Goal: Contribute content: Add original content to the website for others to see

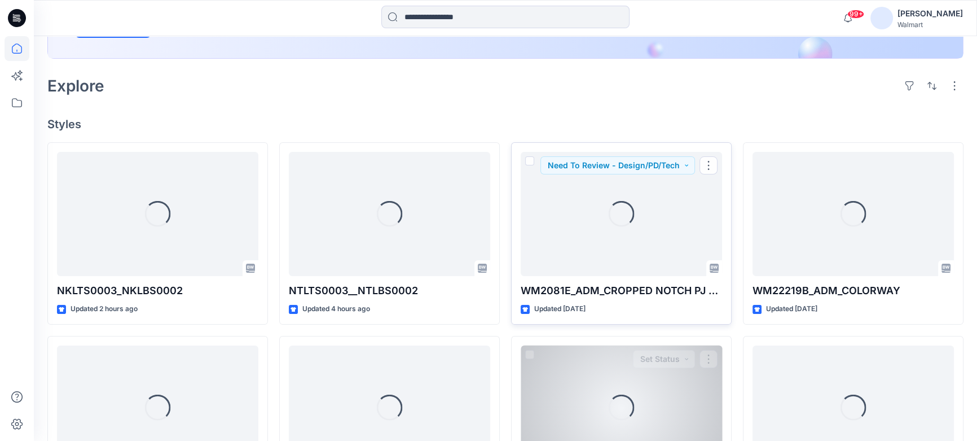
scroll to position [359, 0]
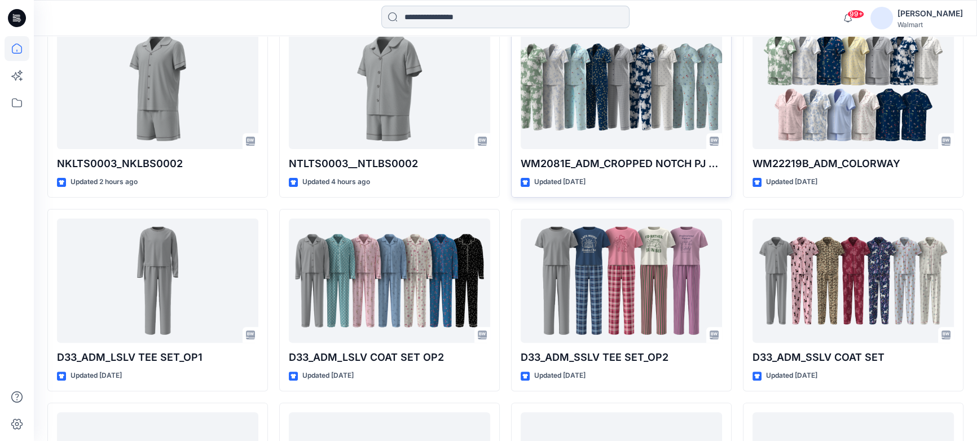
click at [455, 14] on input at bounding box center [505, 17] width 248 height 23
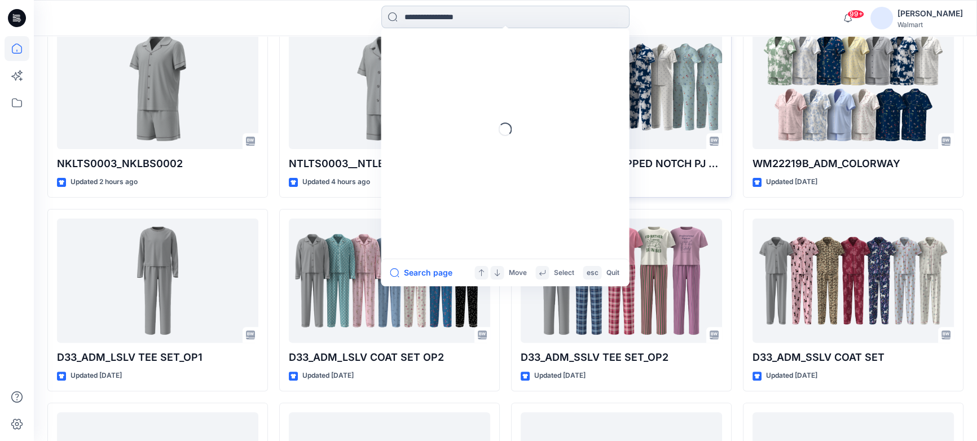
paste input "**********"
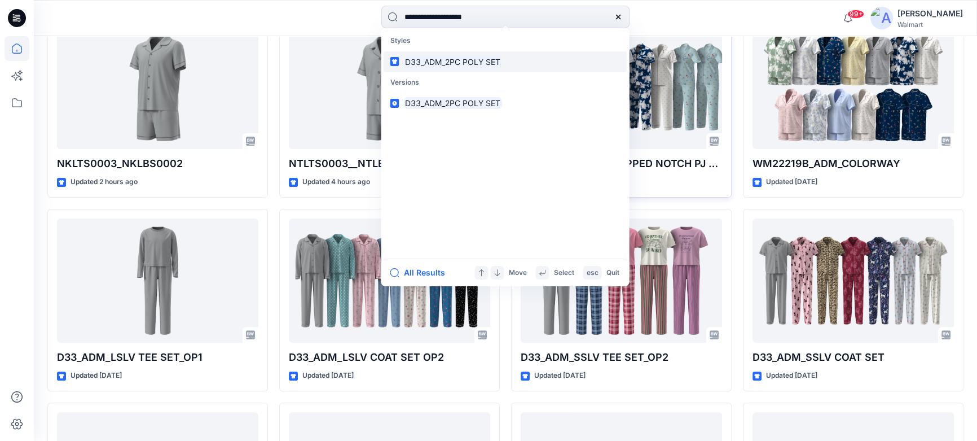
type input "**********"
click at [615, 16] on icon at bounding box center [618, 16] width 9 height 9
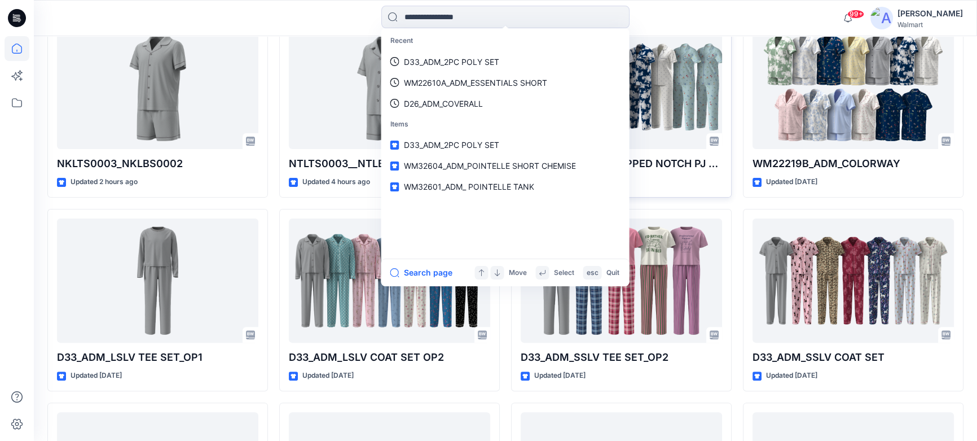
click at [633, 11] on div "Recent D33_ADM_2PC POLY SET WM22610A_ADM_ESSENTIALS SHORT D26_ADM_COVERALL Item…" at bounding box center [506, 18] width 472 height 25
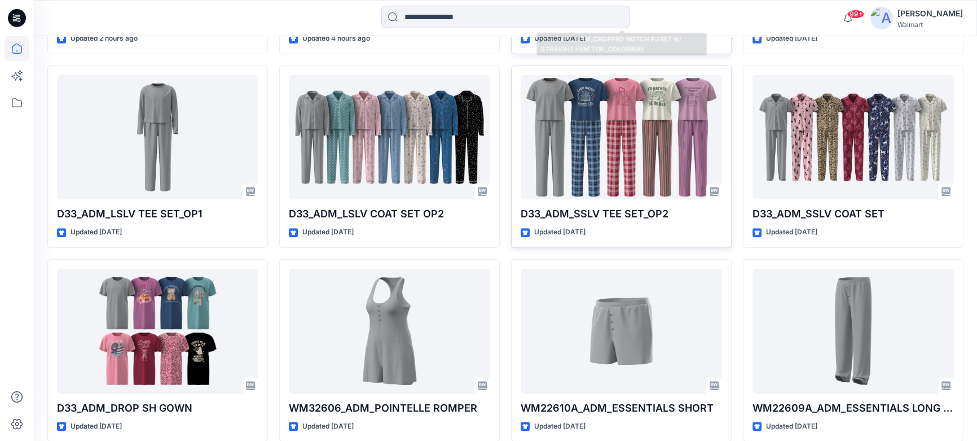
scroll to position [513, 0]
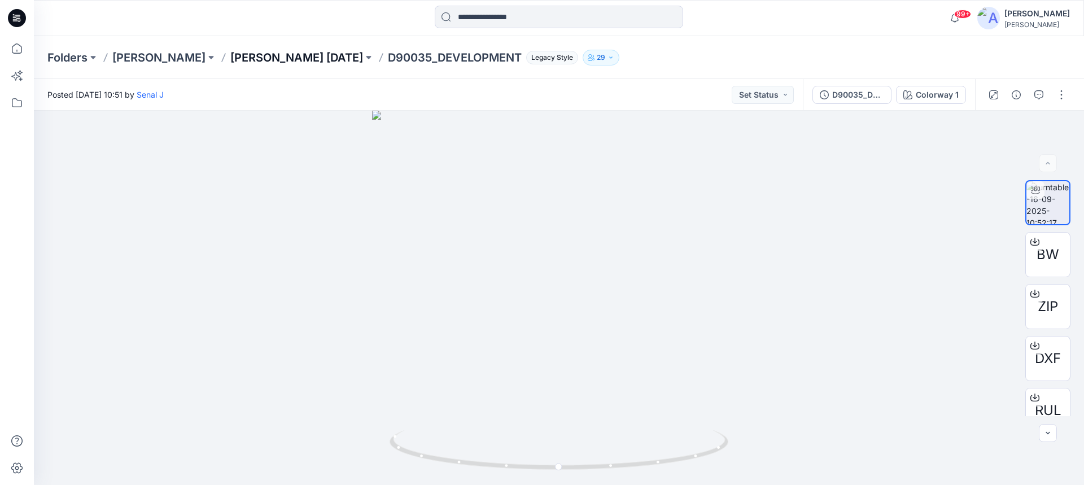
click at [287, 58] on p "[PERSON_NAME] [DATE]" at bounding box center [296, 58] width 133 height 16
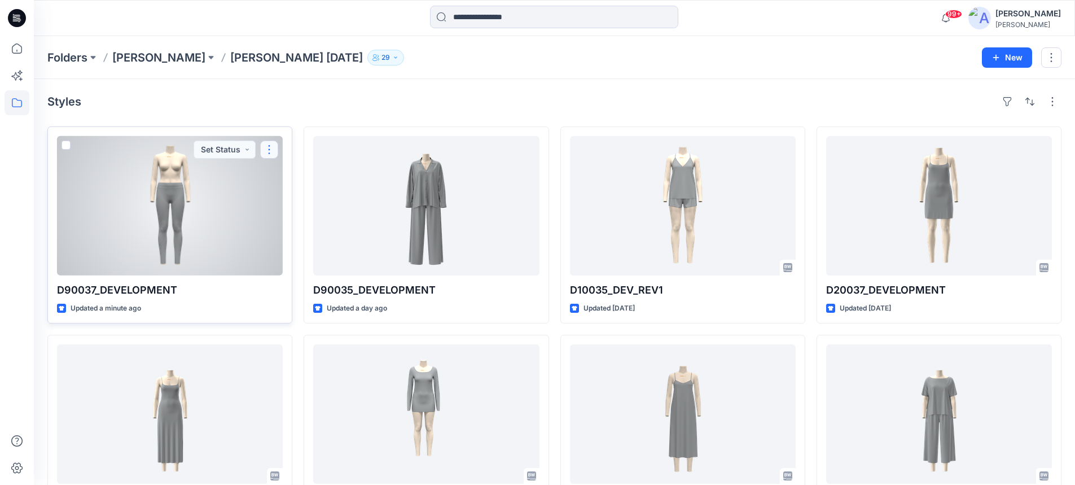
click at [264, 150] on button "button" at bounding box center [269, 150] width 18 height 18
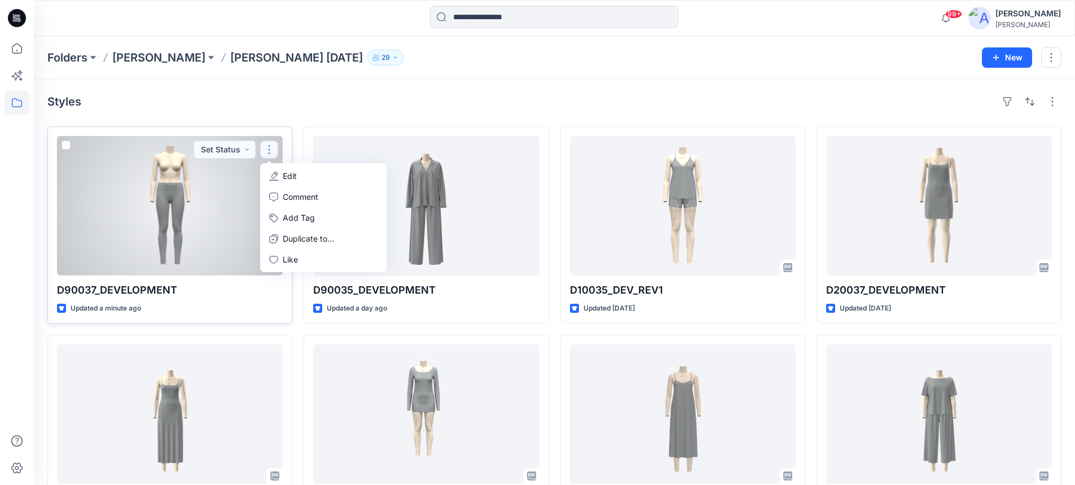
click at [287, 174] on p "Edit" at bounding box center [290, 176] width 14 height 12
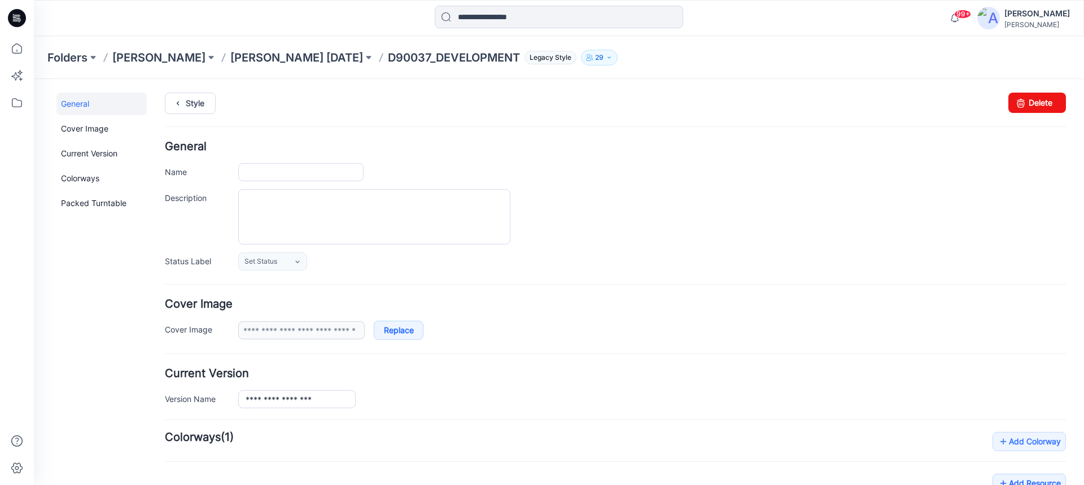
type input "**********"
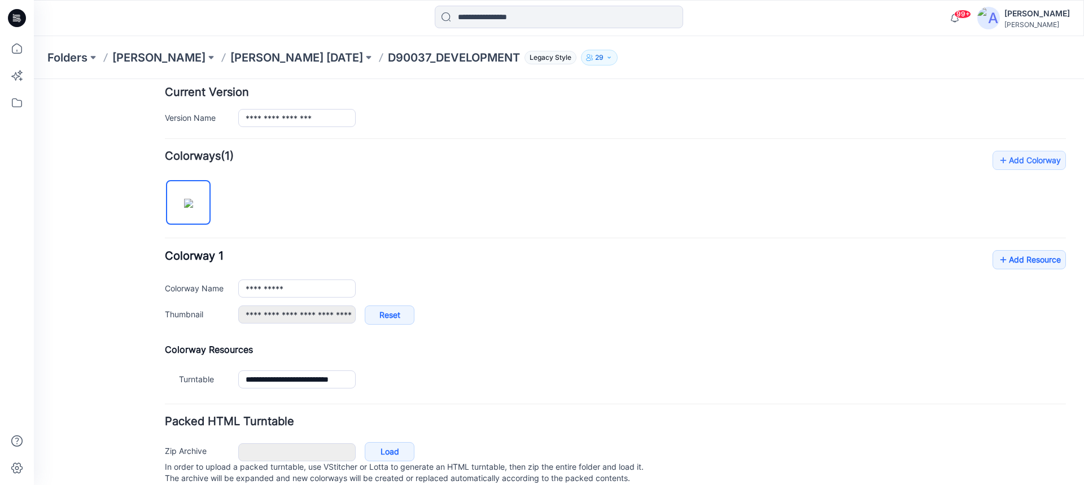
scroll to position [282, 0]
click at [1024, 255] on link "Add Resource" at bounding box center [1028, 258] width 73 height 19
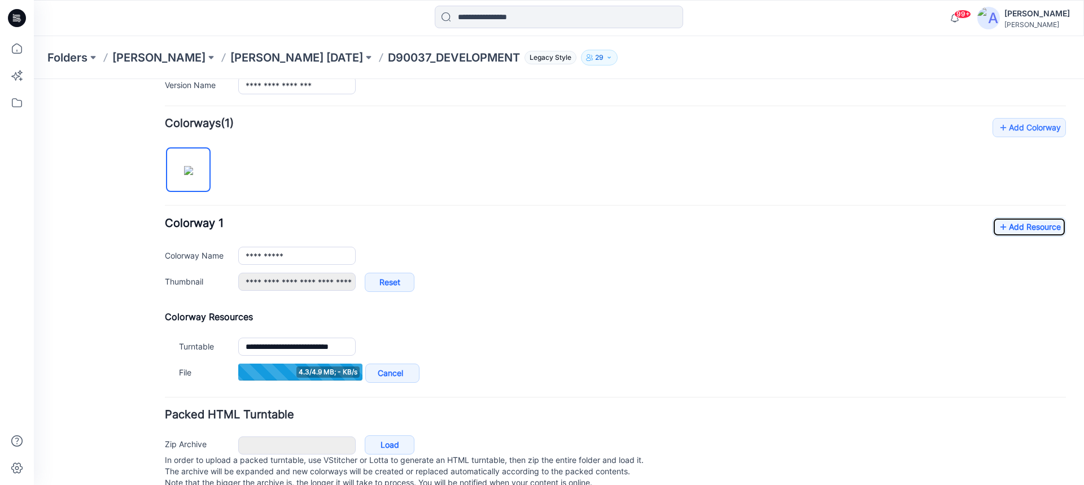
scroll to position [344, 0]
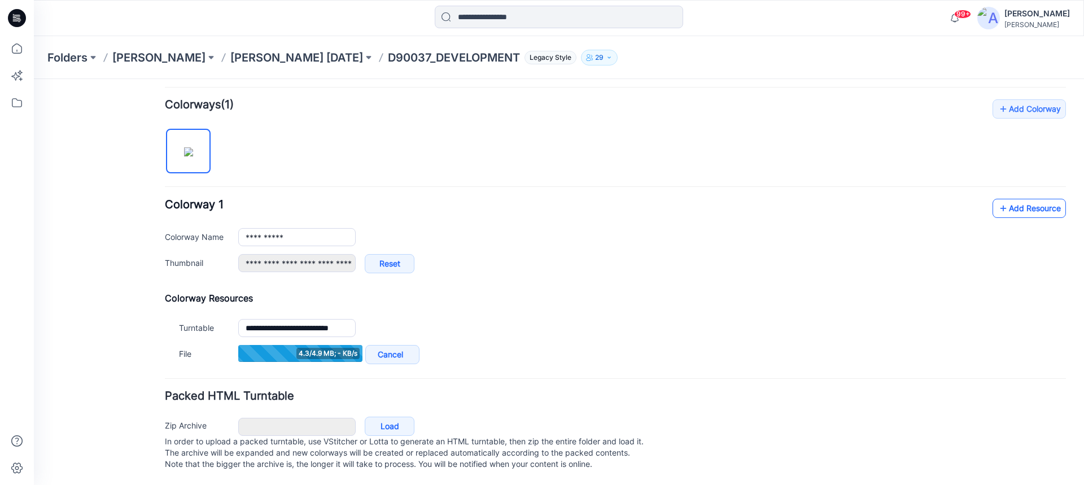
click at [1041, 199] on link "Add Resource" at bounding box center [1028, 208] width 73 height 19
click at [1012, 201] on link "Add Resource" at bounding box center [1028, 208] width 73 height 19
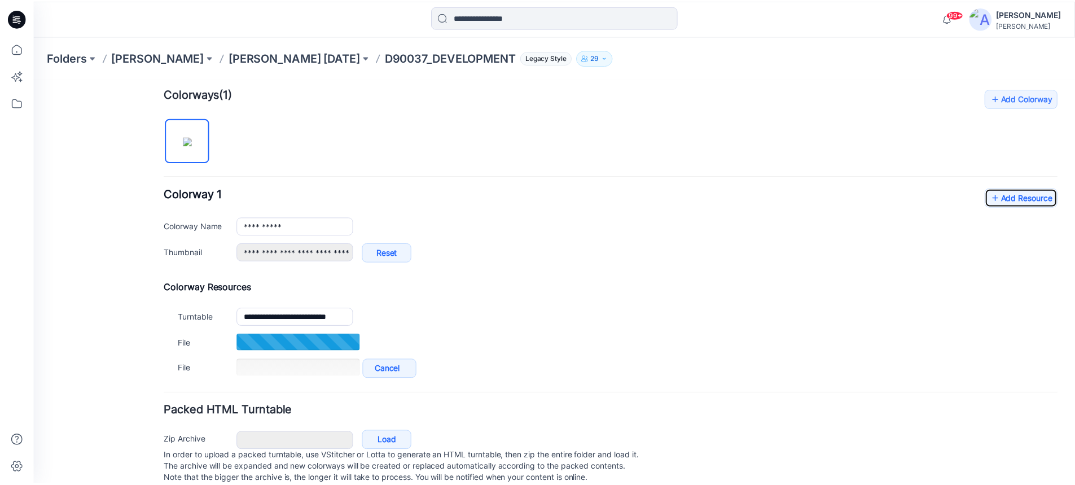
scroll to position [344, 0]
click at [1021, 192] on link "Add Resource" at bounding box center [1028, 196] width 73 height 19
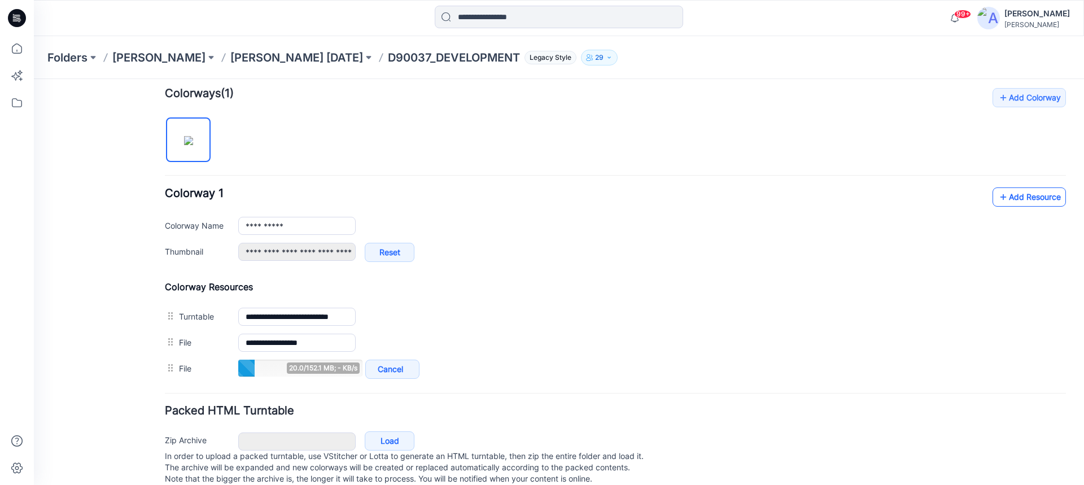
click at [1008, 194] on link "Add Resource" at bounding box center [1028, 196] width 73 height 19
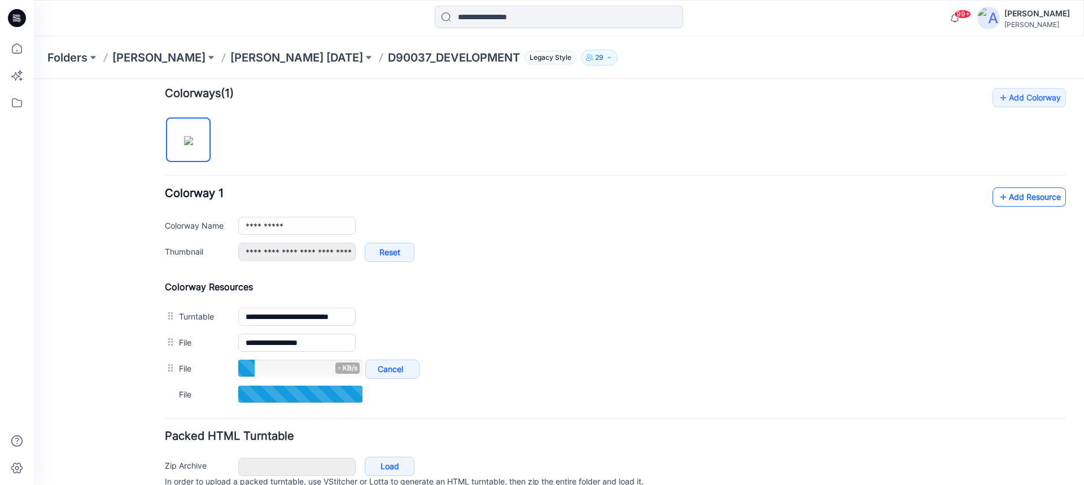
click at [1007, 195] on link "Add Resource" at bounding box center [1028, 196] width 73 height 19
click at [1005, 194] on link "Add Resource" at bounding box center [1028, 196] width 73 height 19
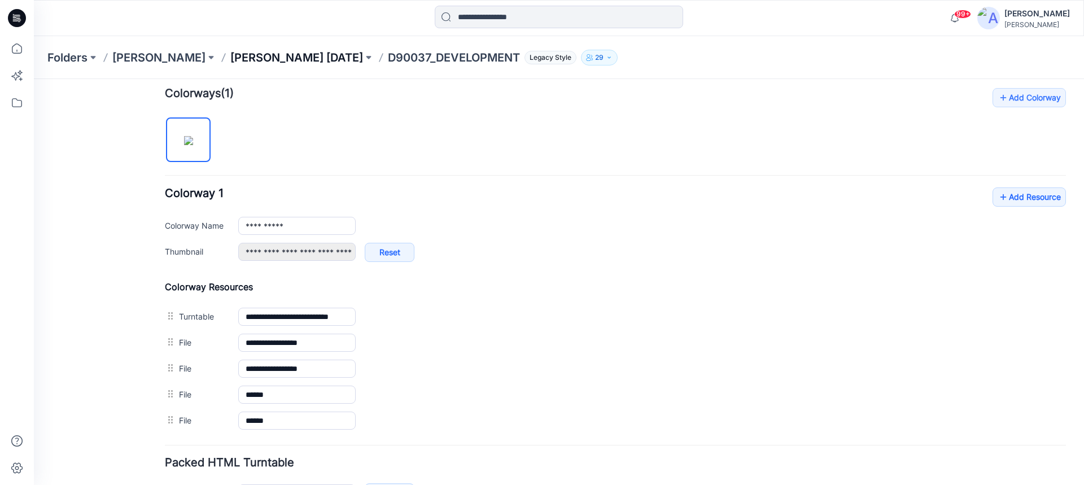
click at [279, 56] on p "[PERSON_NAME] [DATE]" at bounding box center [296, 58] width 133 height 16
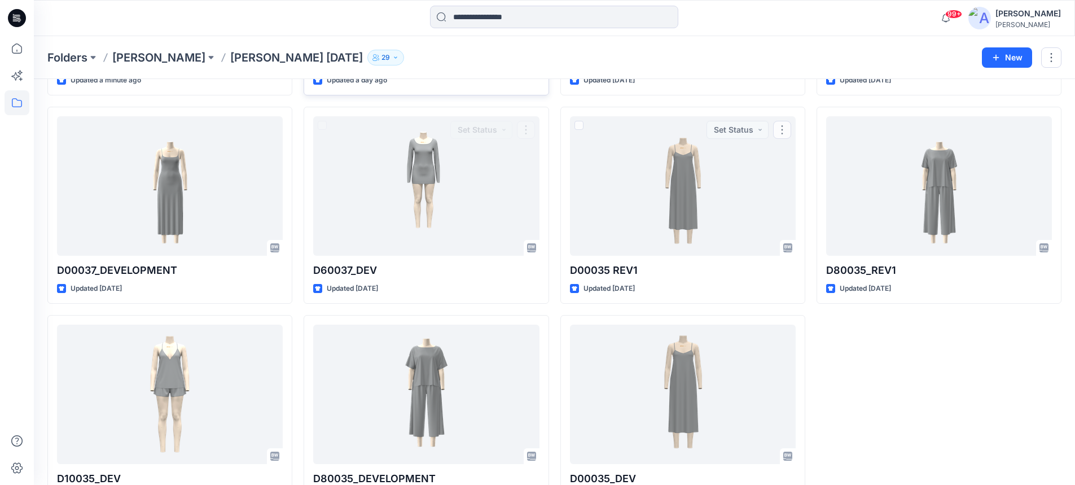
scroll to position [156, 0]
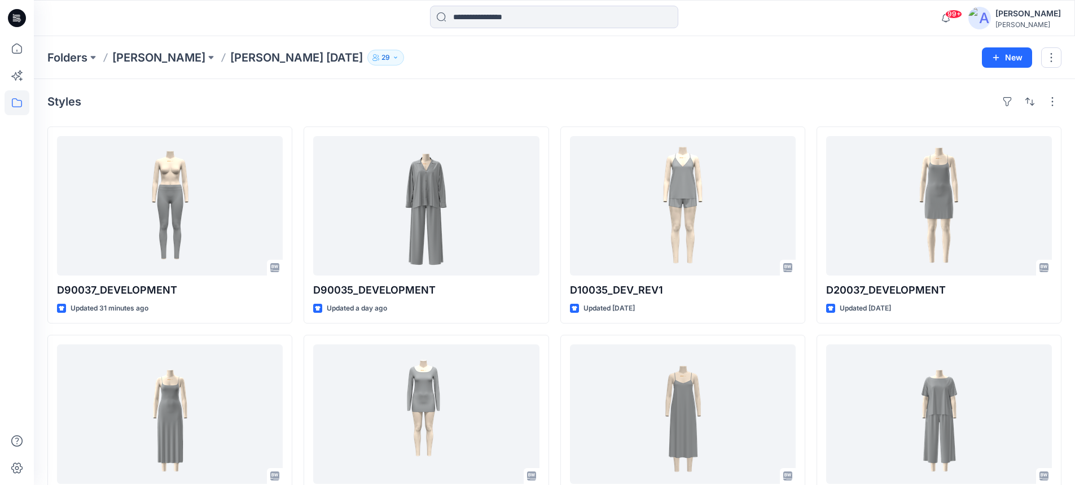
click at [19, 16] on icon at bounding box center [17, 18] width 18 height 18
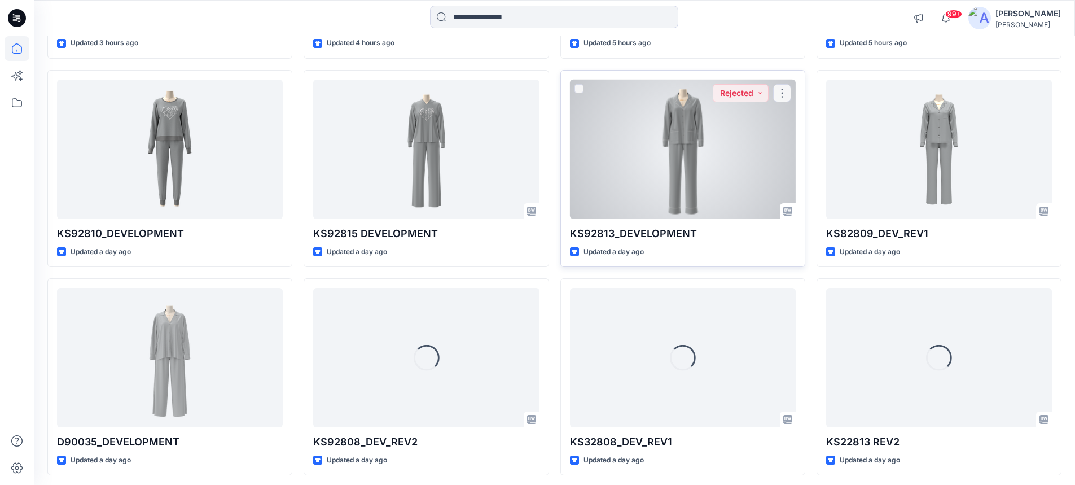
scroll to position [511, 0]
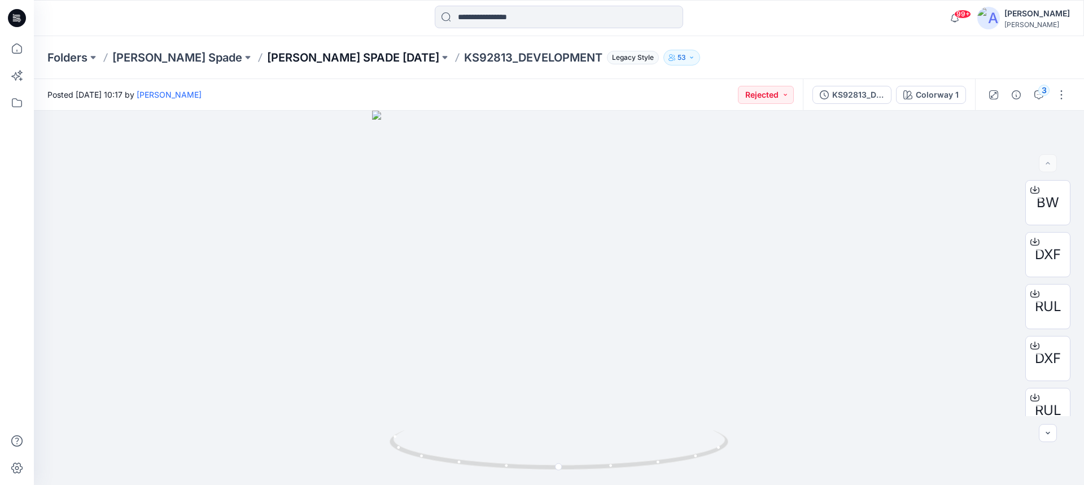
click at [267, 54] on p "KATE SPADE FEB 26" at bounding box center [353, 58] width 172 height 16
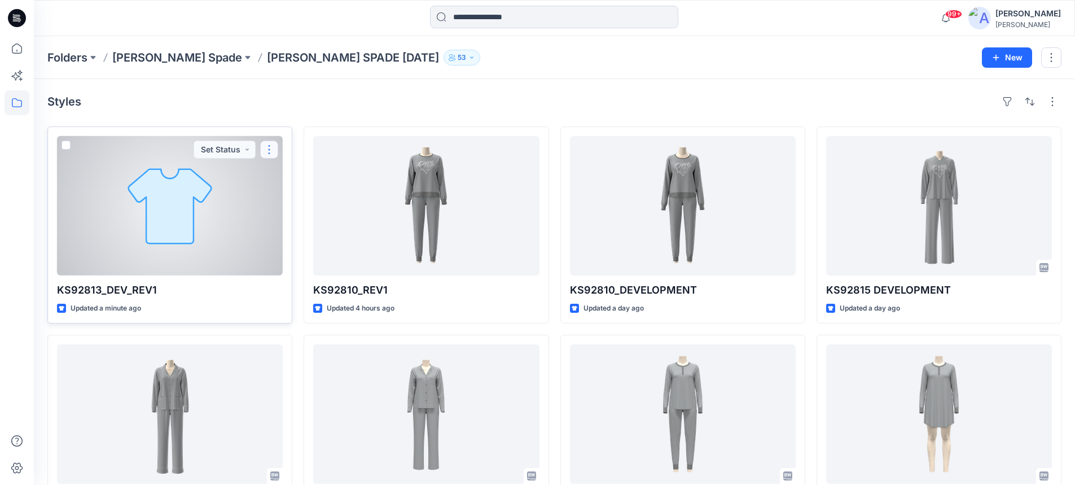
click at [271, 150] on button "button" at bounding box center [269, 150] width 18 height 18
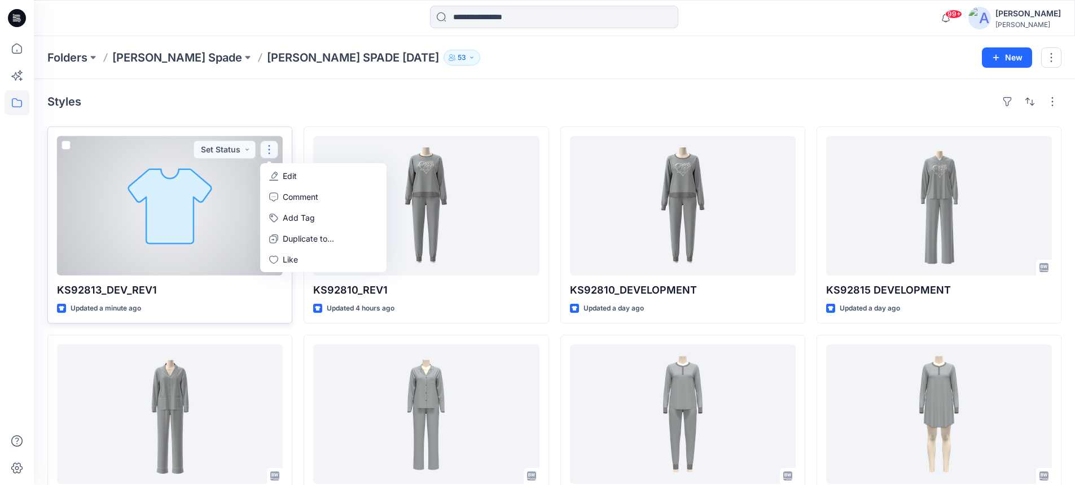
click at [286, 176] on p "Edit" at bounding box center [290, 176] width 14 height 12
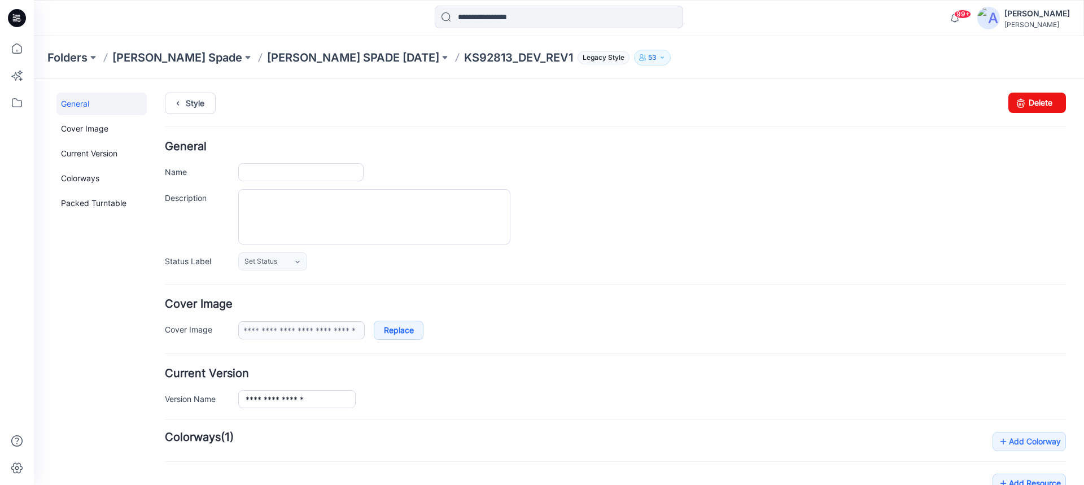
type input "**********"
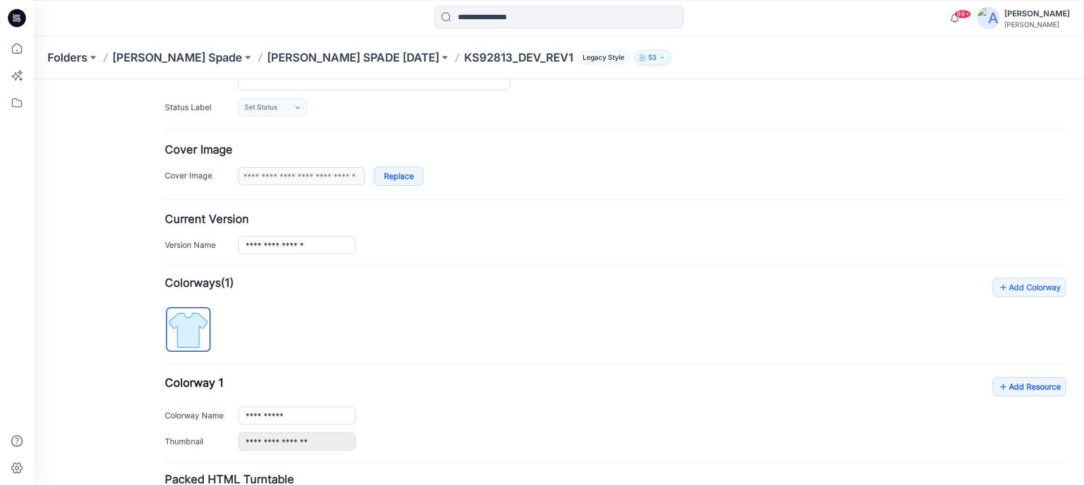
scroll to position [169, 0]
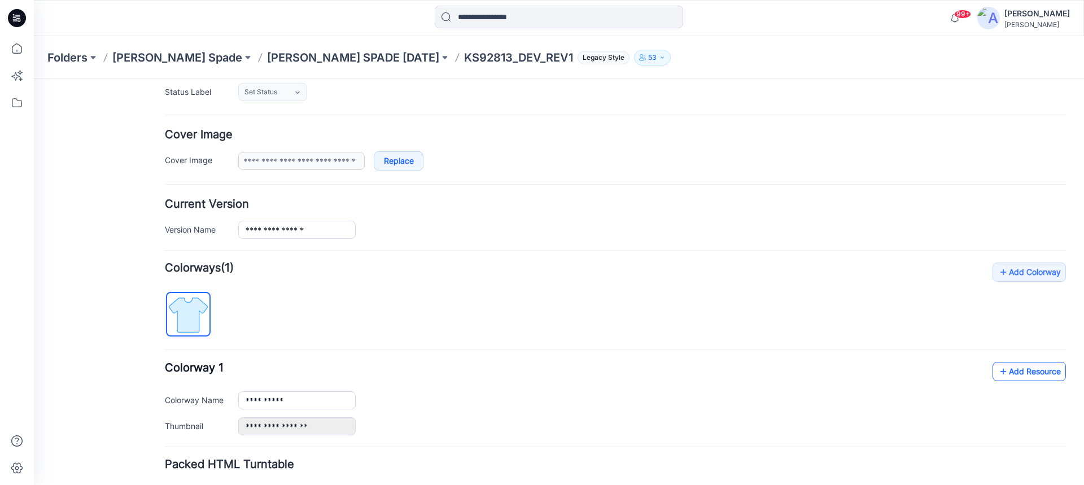
click at [1022, 373] on link "Add Resource" at bounding box center [1028, 371] width 73 height 19
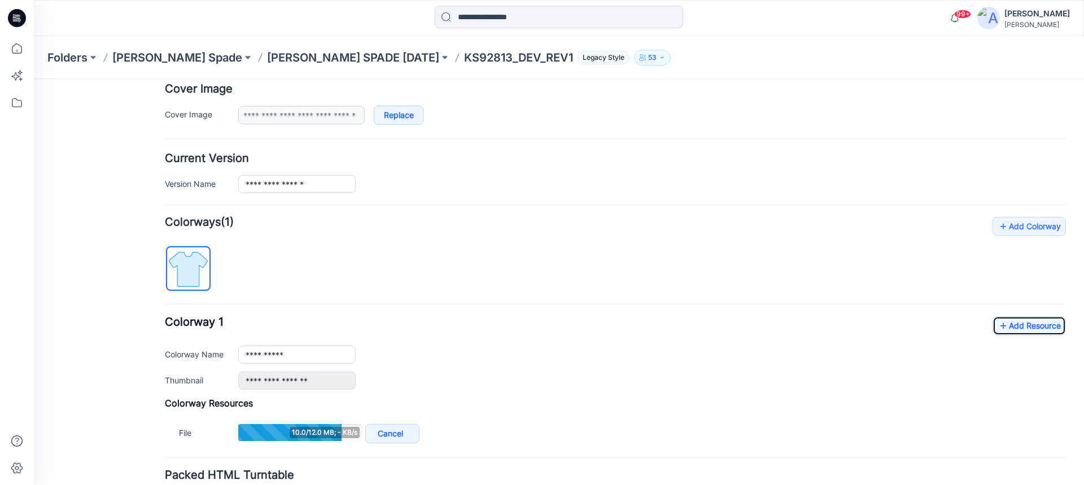
scroll to position [226, 0]
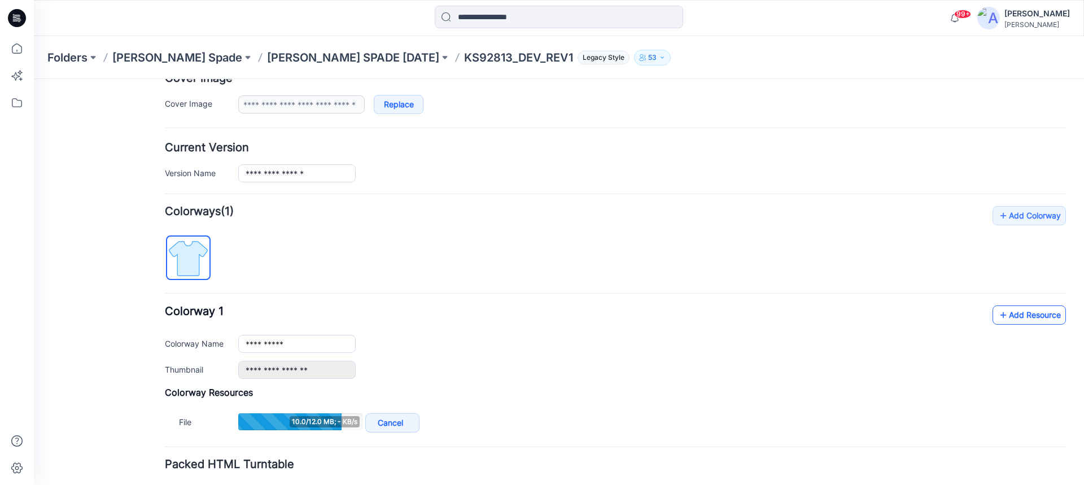
click at [1006, 317] on link "Add Resource" at bounding box center [1028, 314] width 73 height 19
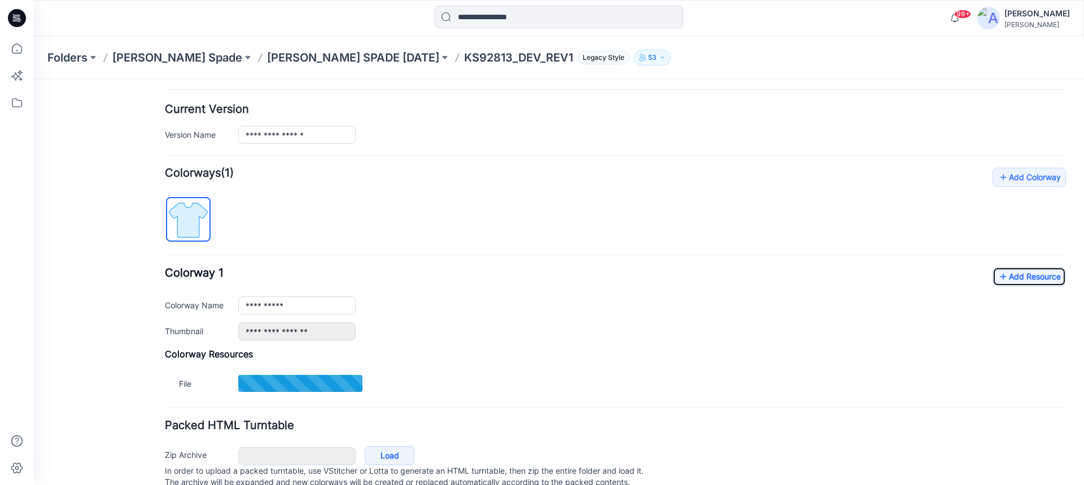
scroll to position [282, 0]
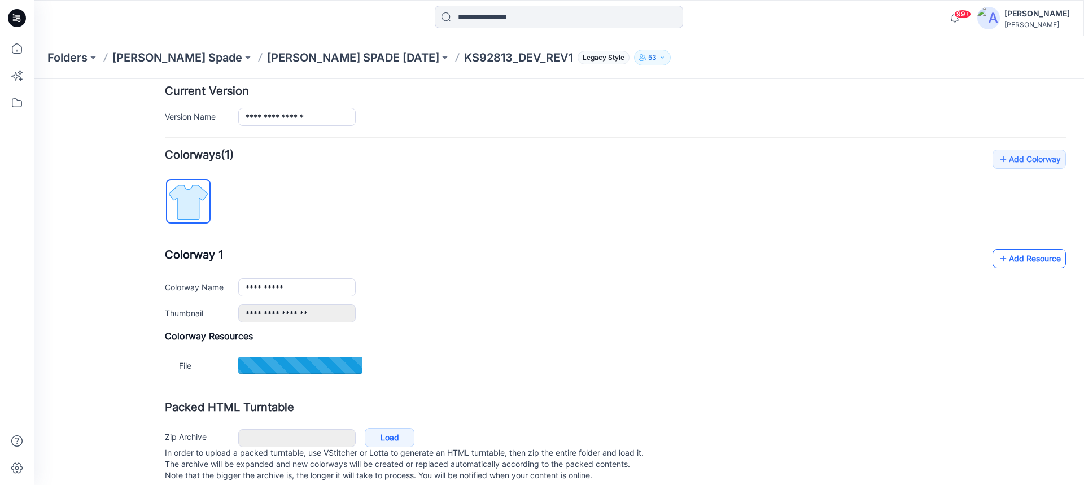
click at [1006, 257] on link "Add Resource" at bounding box center [1028, 258] width 73 height 19
click at [999, 258] on link "Add Resource" at bounding box center [1028, 258] width 73 height 19
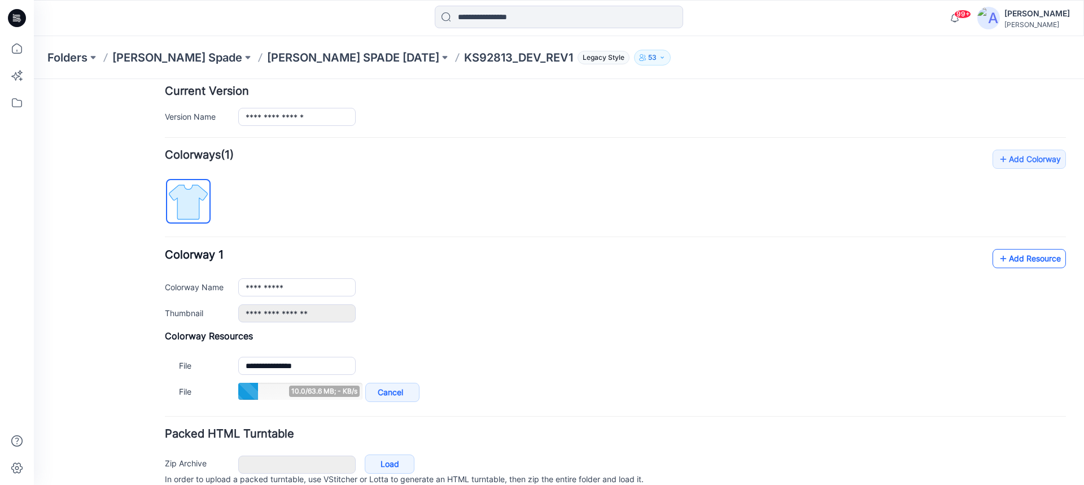
click at [997, 258] on icon at bounding box center [1002, 258] width 11 height 18
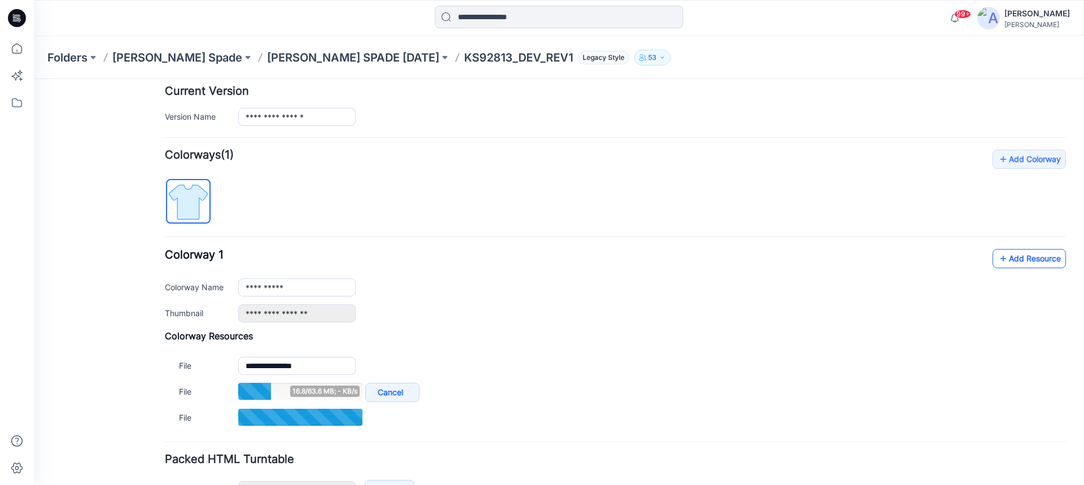
click at [1014, 260] on link "Add Resource" at bounding box center [1028, 258] width 73 height 19
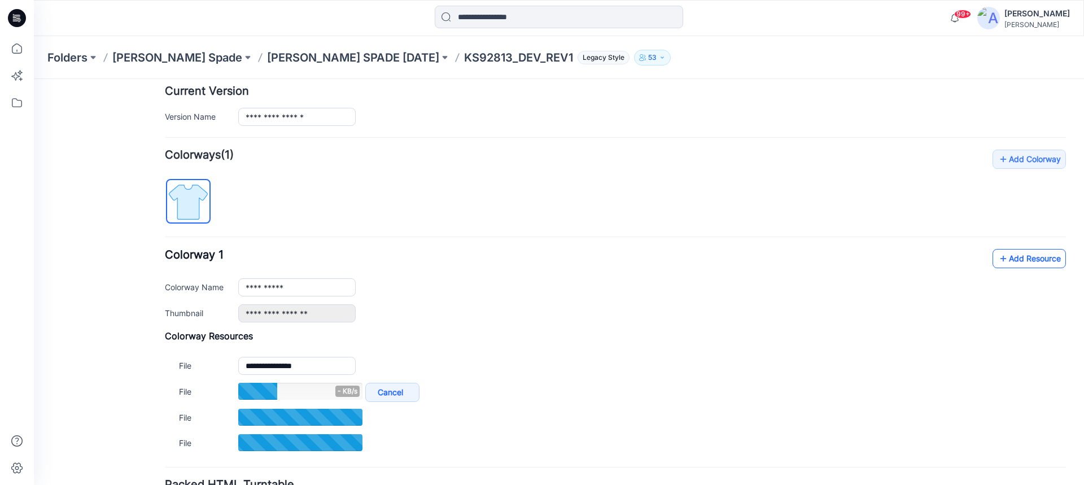
click at [1023, 261] on link "Add Resource" at bounding box center [1028, 258] width 73 height 19
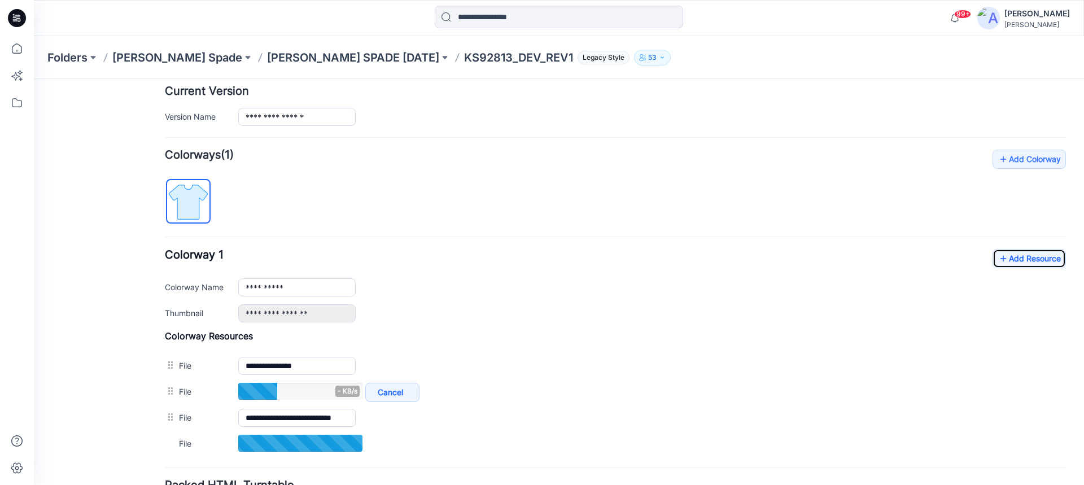
scroll to position [339, 0]
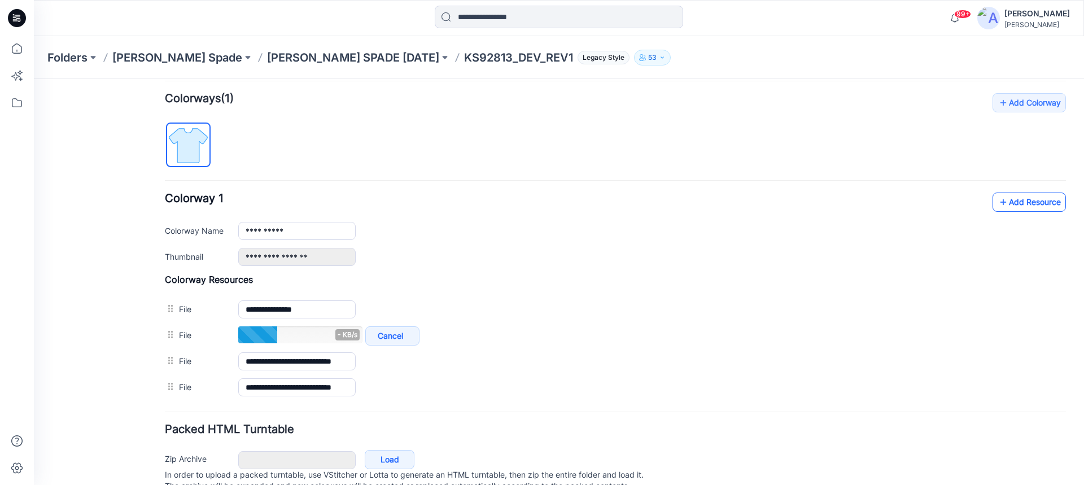
click at [1007, 204] on link "Add Resource" at bounding box center [1028, 201] width 73 height 19
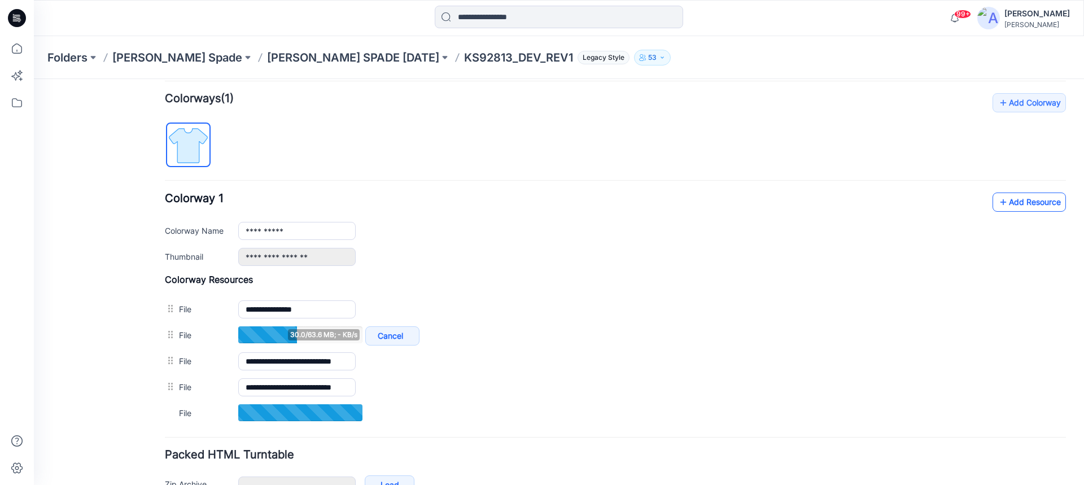
click at [997, 204] on icon at bounding box center [1002, 202] width 11 height 18
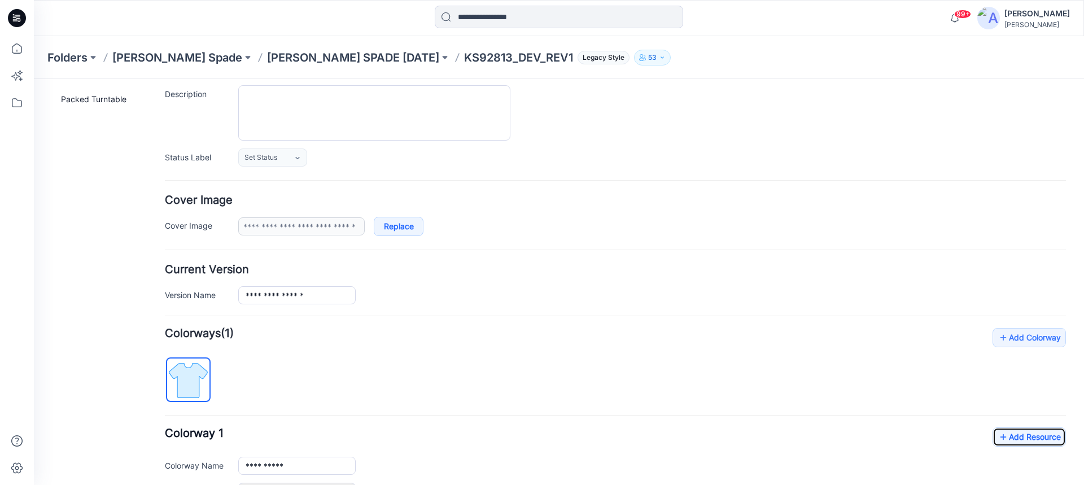
scroll to position [97, 0]
